Goal: Find specific page/section

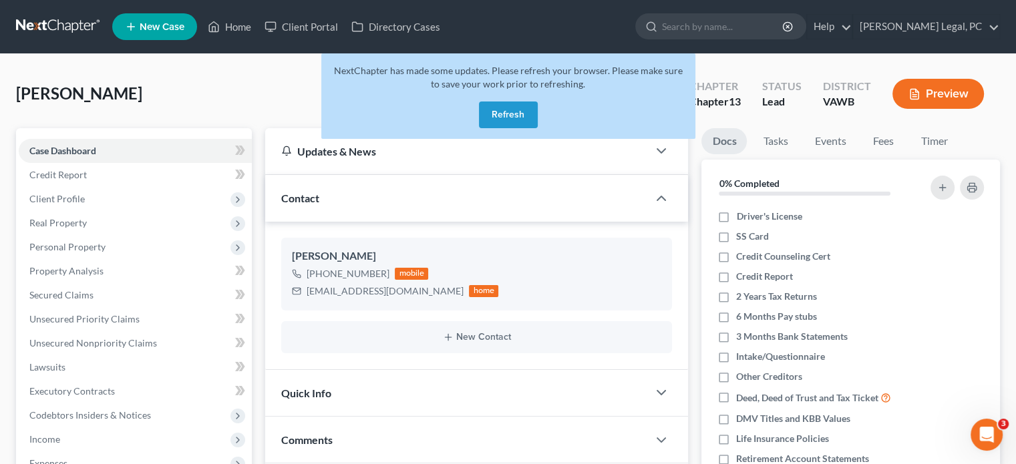
drag, startPoint x: 519, startPoint y: 118, endPoint x: 505, endPoint y: 124, distance: 14.4
click at [518, 118] on button "Refresh" at bounding box center [508, 114] width 59 height 27
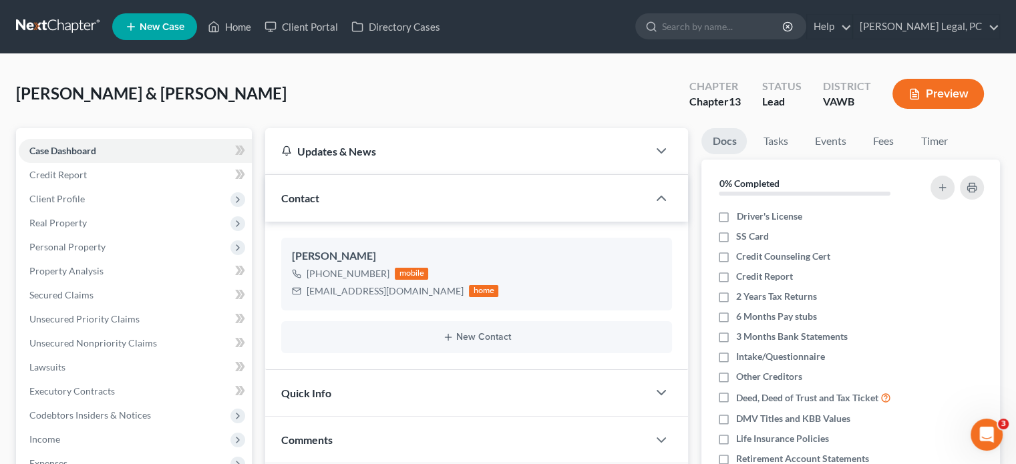
click at [48, 23] on link at bounding box center [58, 27] width 85 height 24
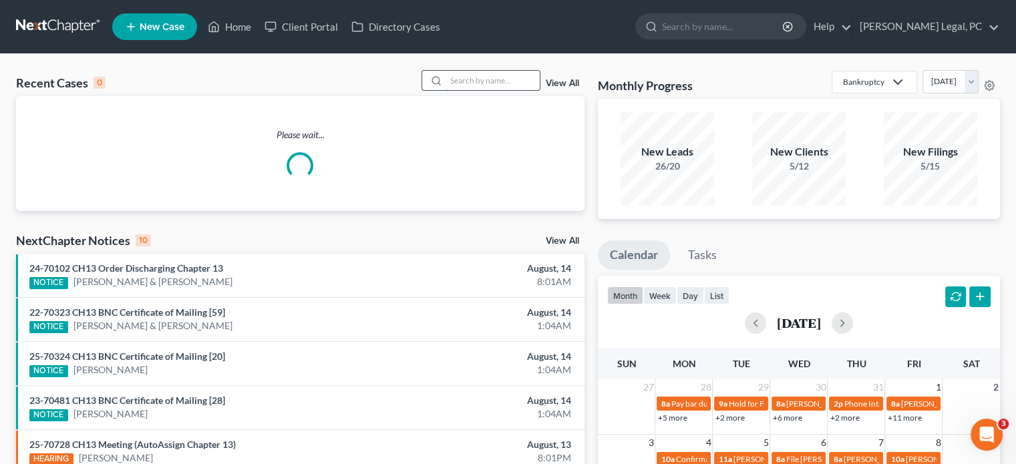
click at [479, 80] on input "search" at bounding box center [492, 80] width 93 height 19
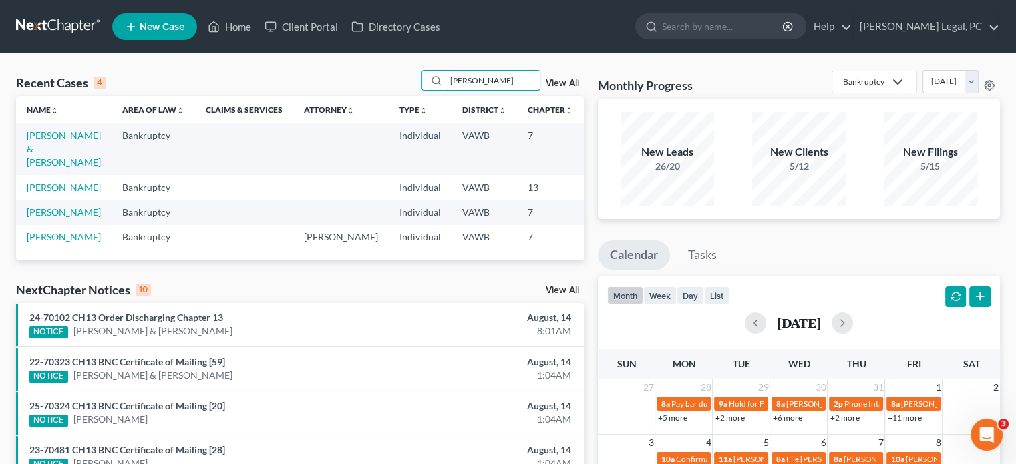
type input "[PERSON_NAME]"
click at [48, 186] on link "[PERSON_NAME]" at bounding box center [64, 187] width 74 height 11
